Goal: Transaction & Acquisition: Purchase product/service

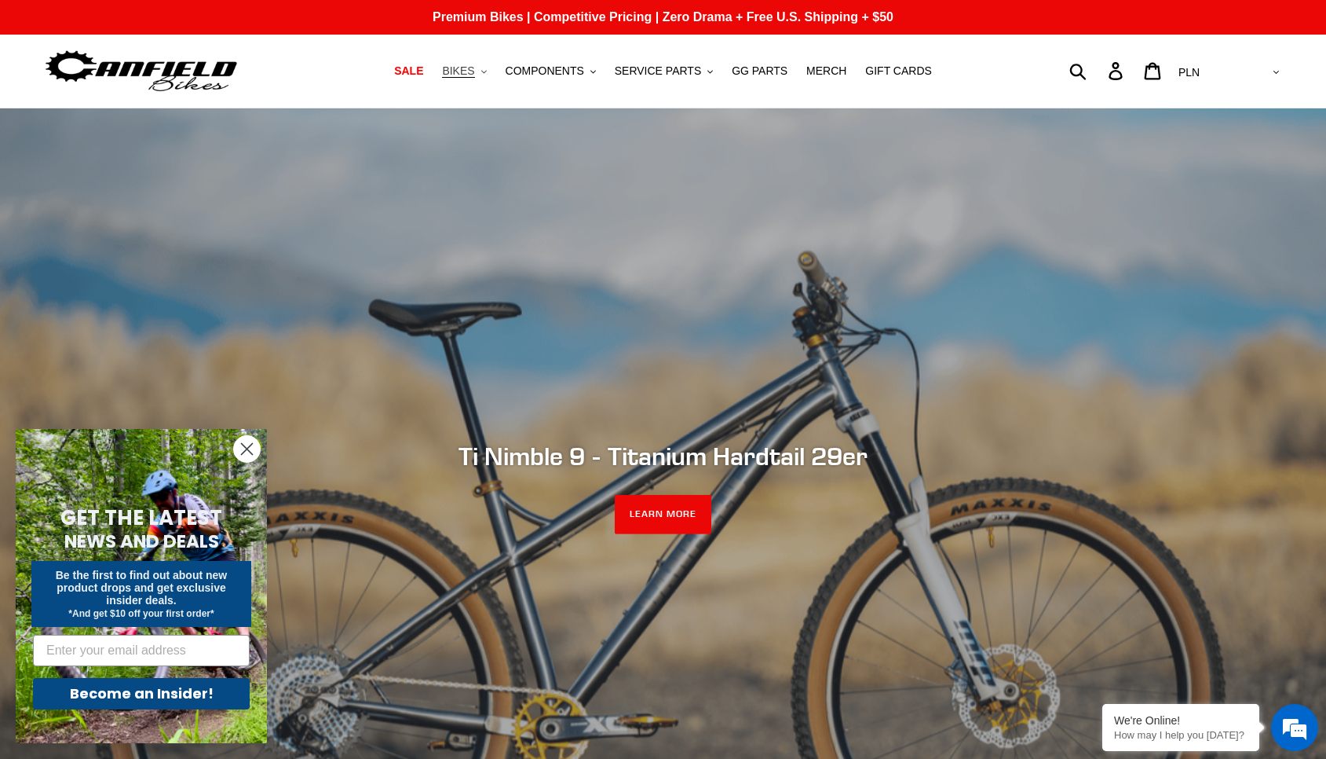
click at [463, 65] on span "BIKES" at bounding box center [458, 70] width 32 height 13
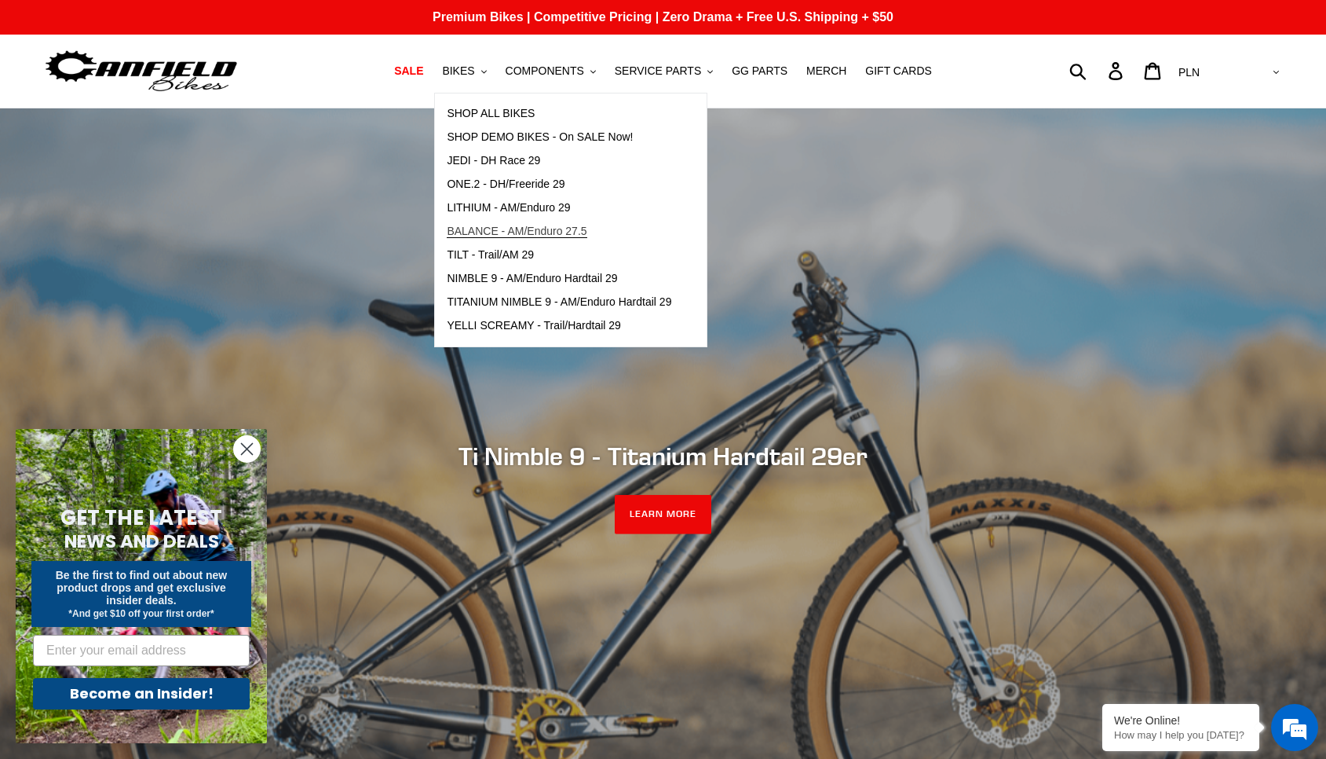
click at [551, 234] on span "BALANCE - AM/Enduro 27.5" at bounding box center [517, 231] width 140 height 13
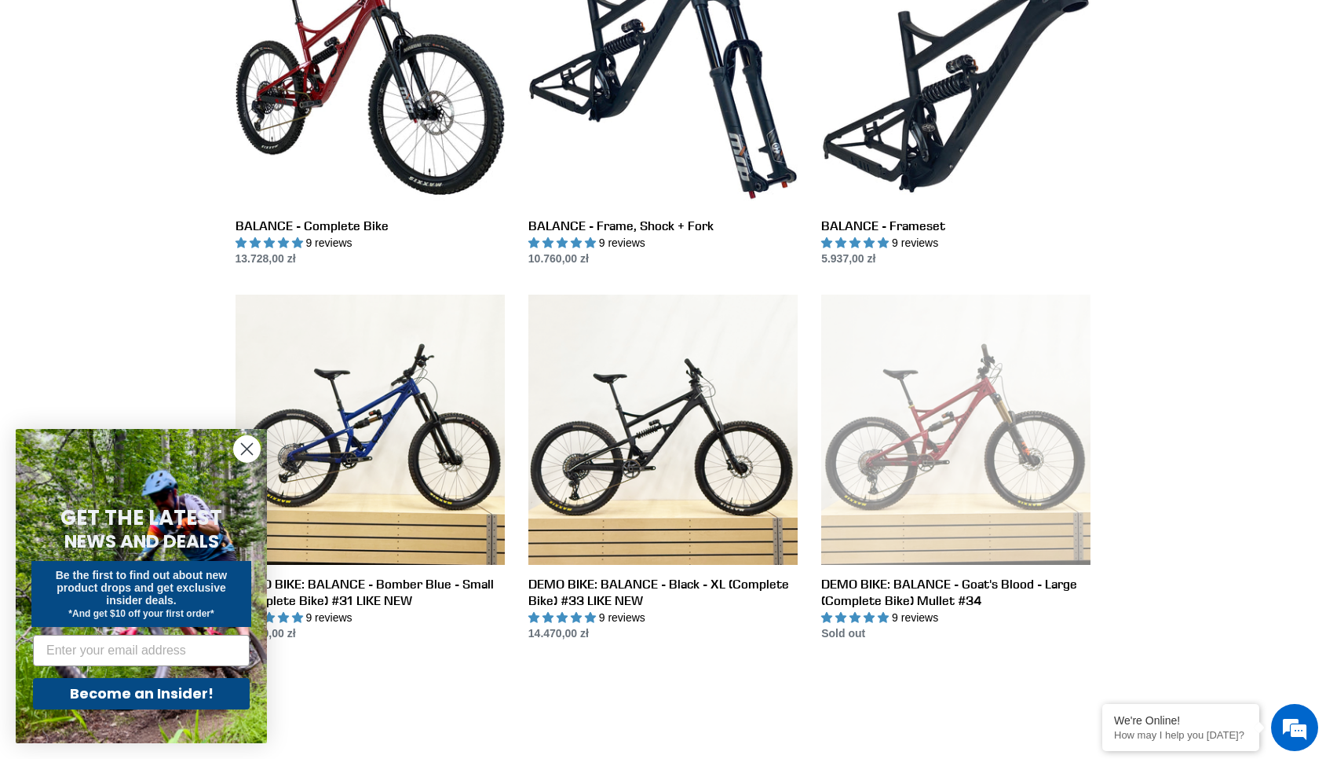
scroll to position [481, 0]
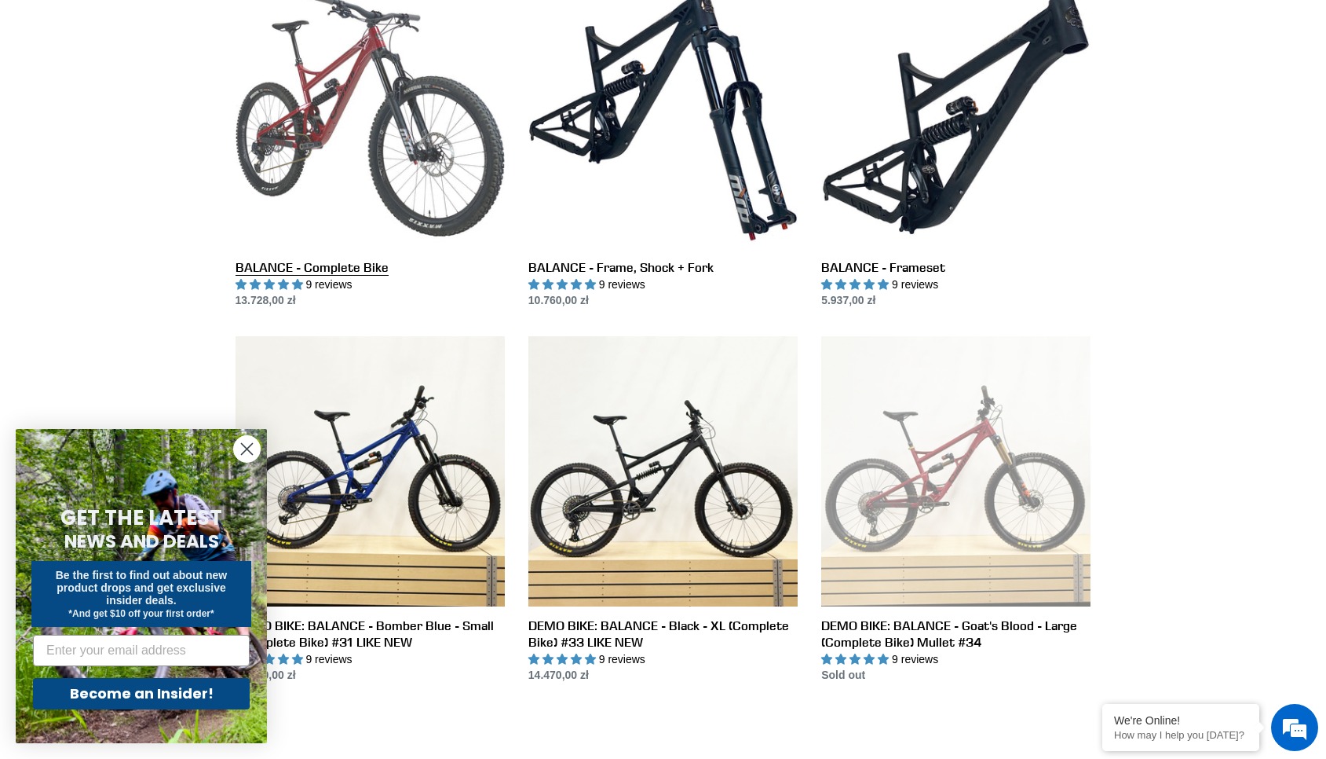
click at [314, 143] on link "BALANCE - Complete Bike" at bounding box center [370, 144] width 269 height 331
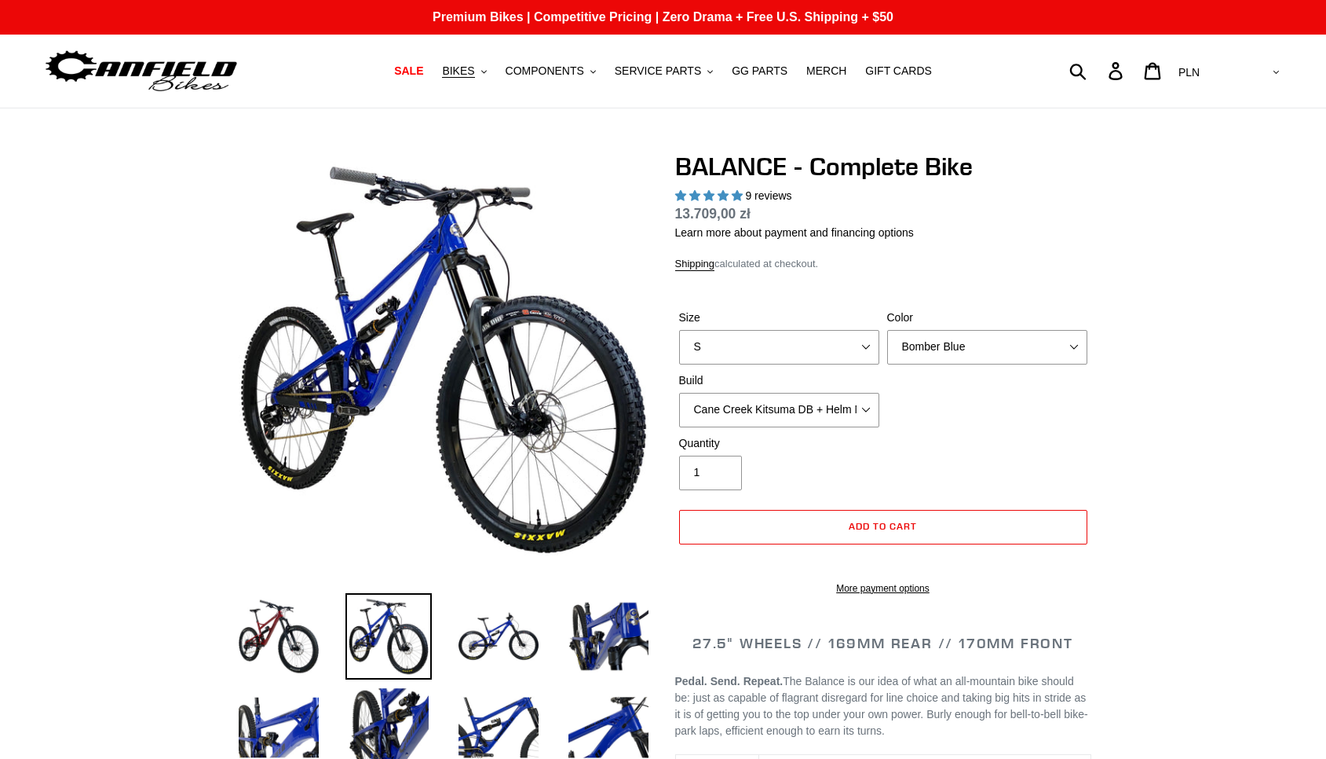
select select "highest-rating"
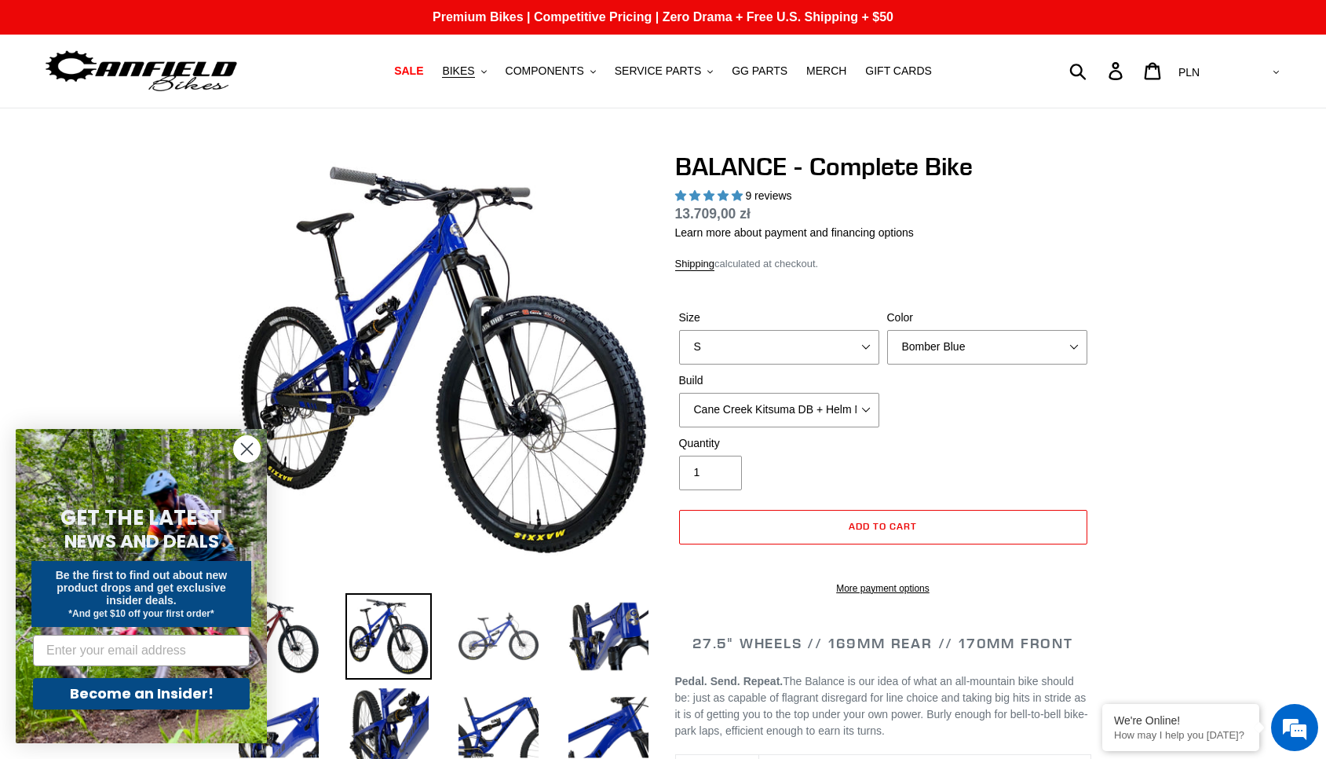
click at [471, 649] on img at bounding box center [498, 636] width 86 height 86
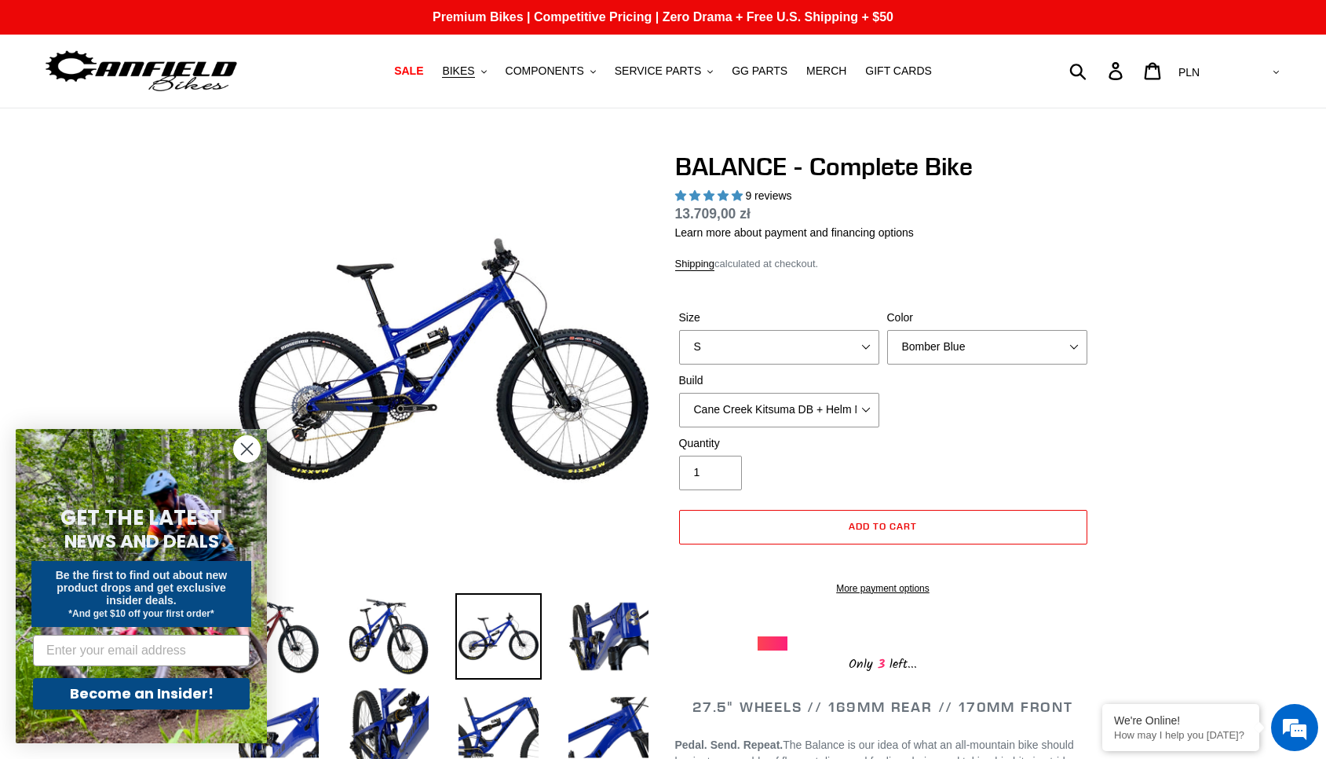
click at [251, 443] on circle "Close dialog" at bounding box center [247, 449] width 26 height 26
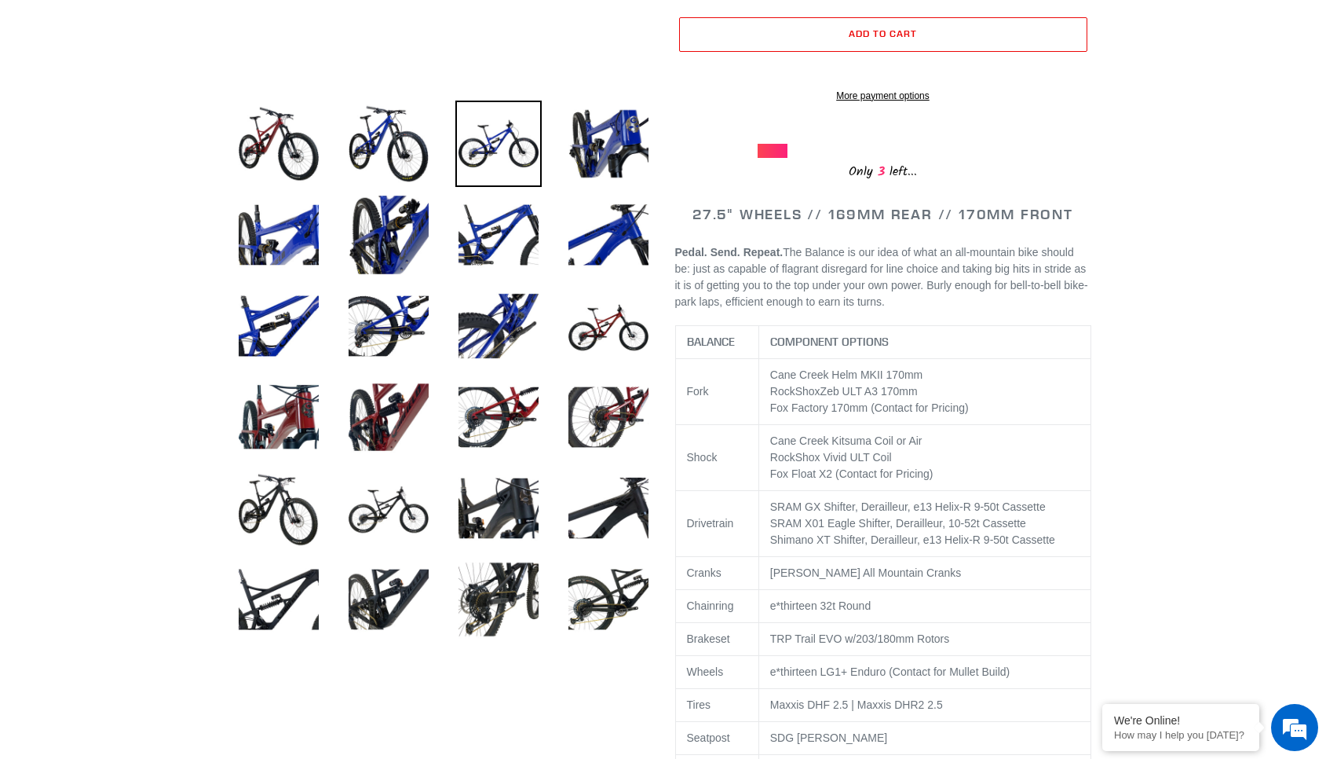
scroll to position [642, 0]
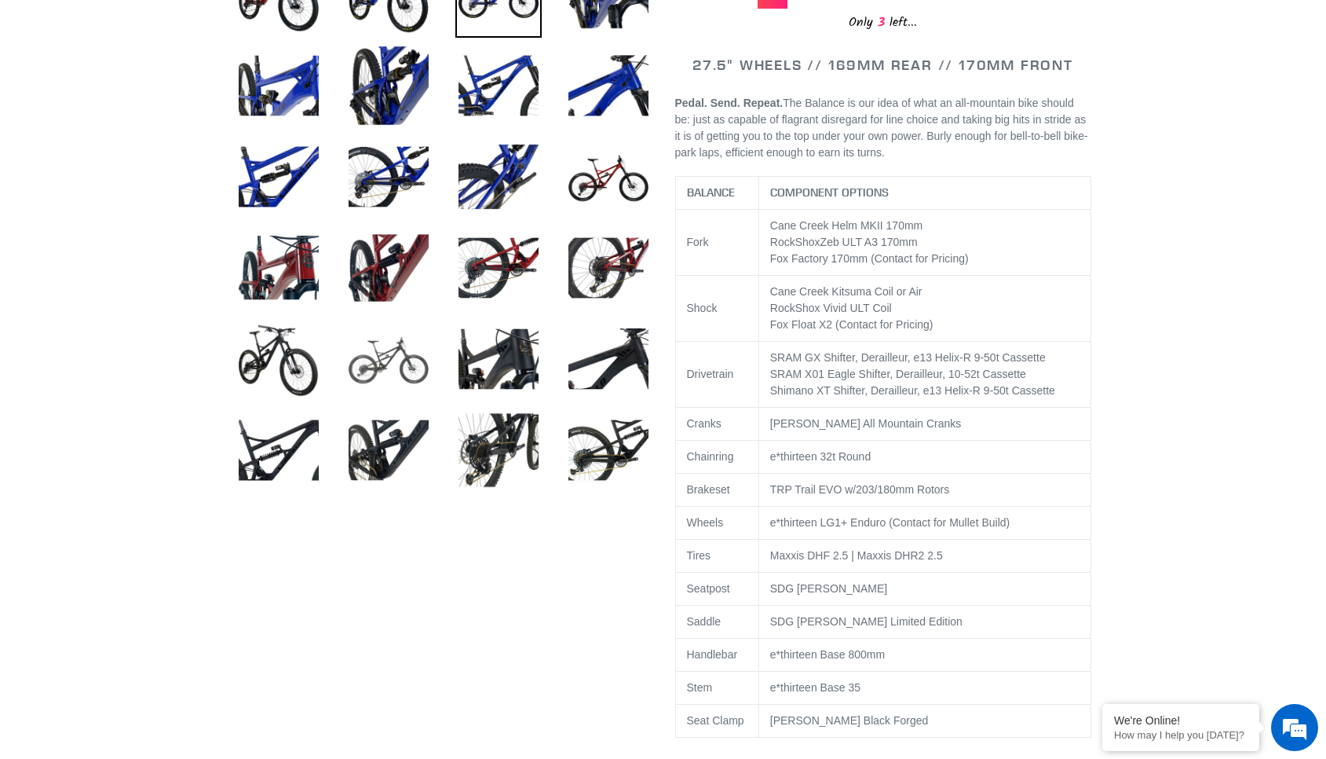
click at [403, 381] on img at bounding box center [389, 359] width 86 height 86
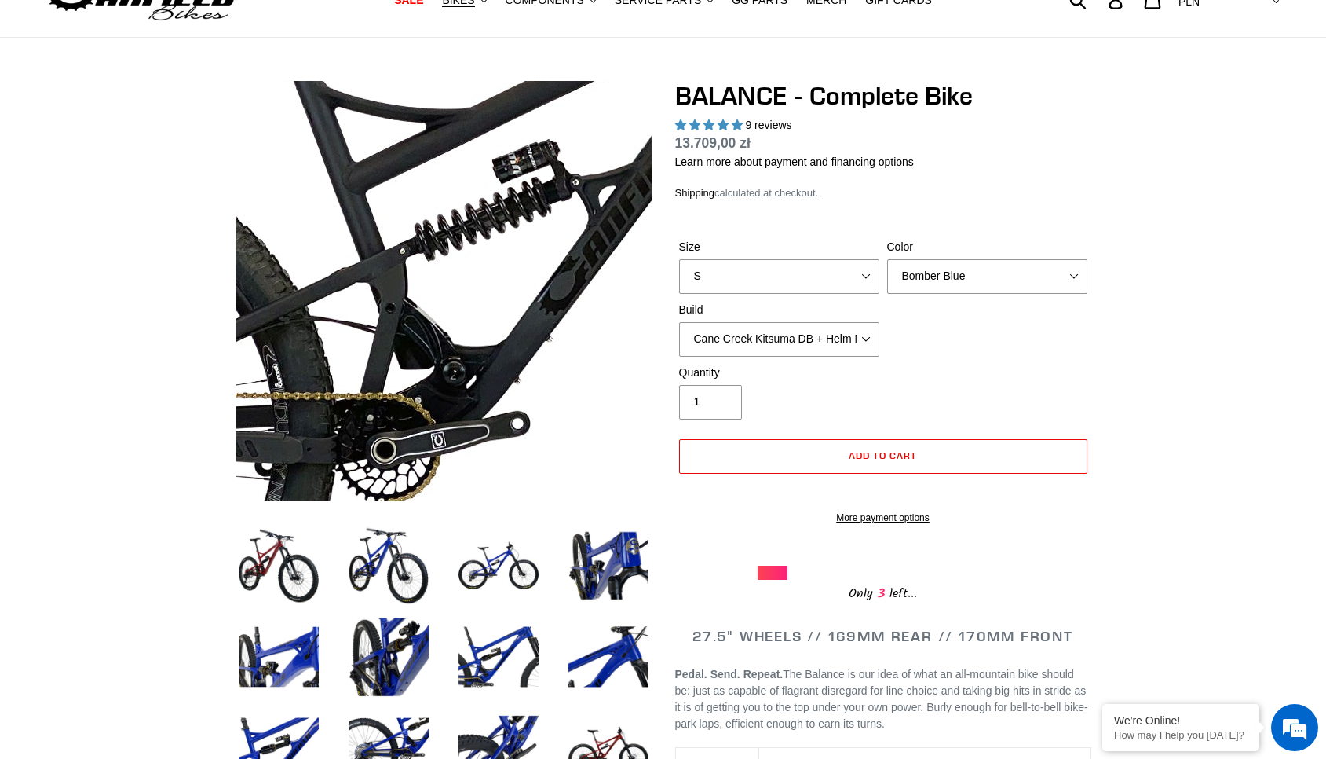
scroll to position [143, 0]
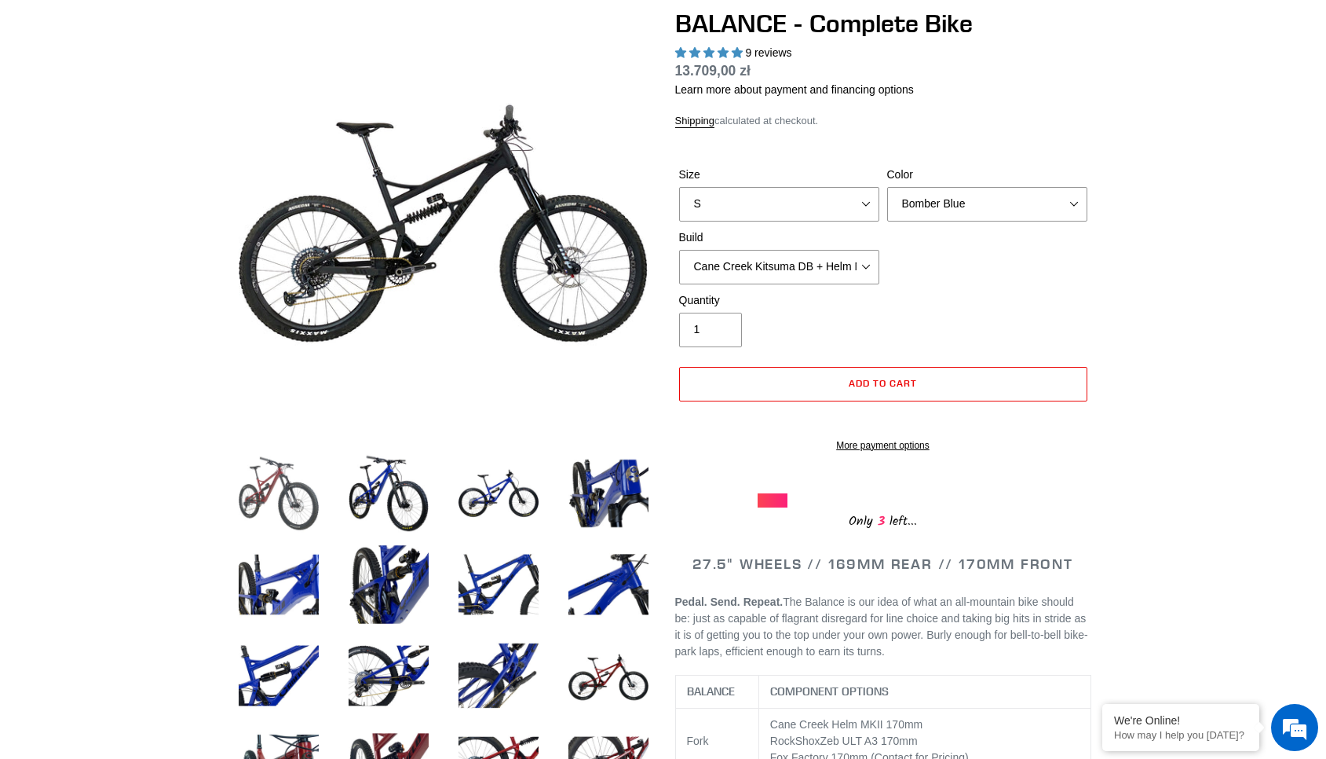
click at [300, 511] on img at bounding box center [279, 493] width 86 height 86
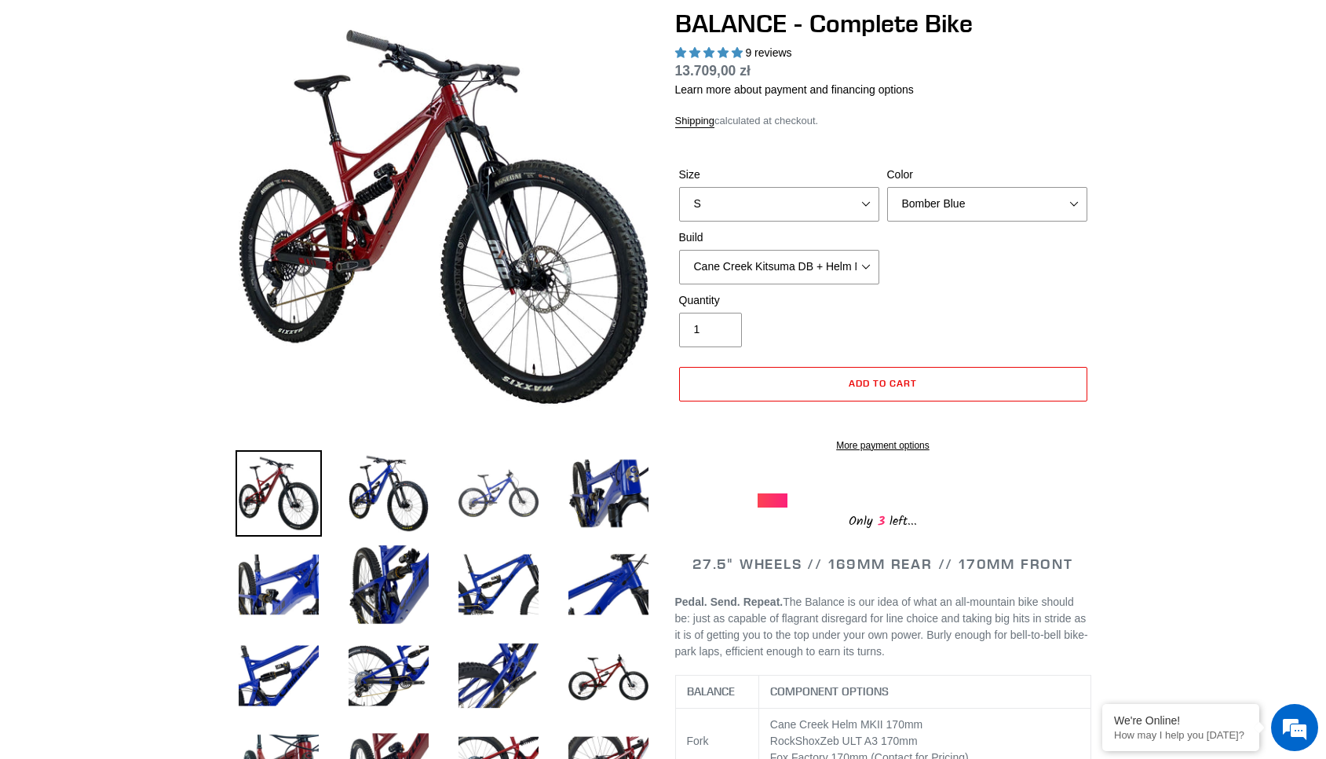
click at [503, 479] on img at bounding box center [498, 493] width 86 height 86
